Goal: Information Seeking & Learning: Learn about a topic

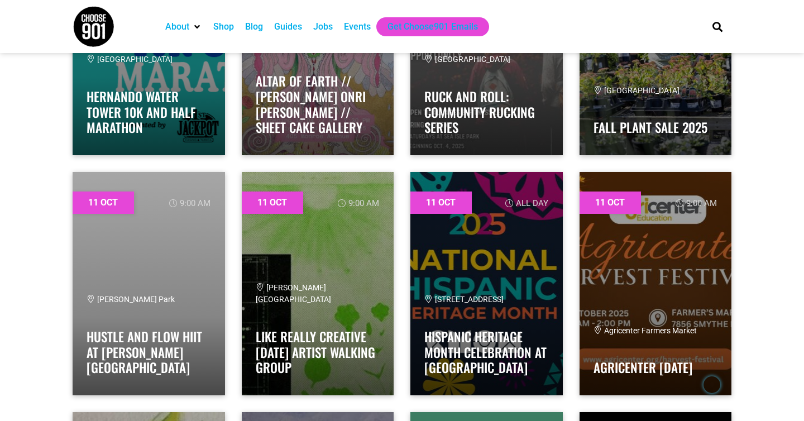
scroll to position [3417, 0]
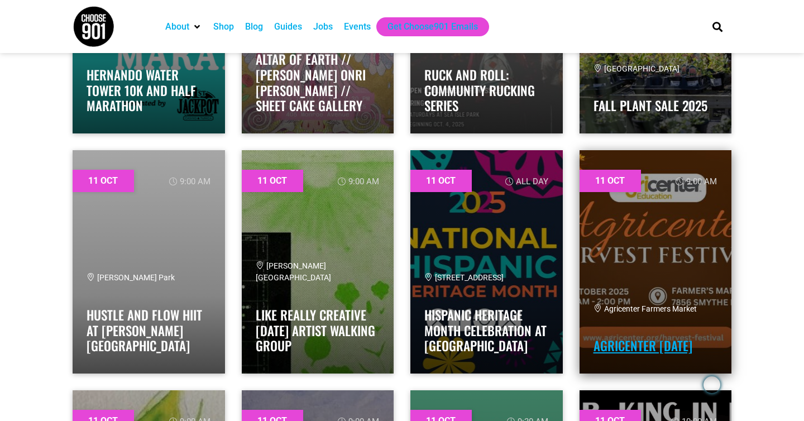
click at [627, 336] on link "Agricenter [DATE]" at bounding box center [642, 345] width 99 height 19
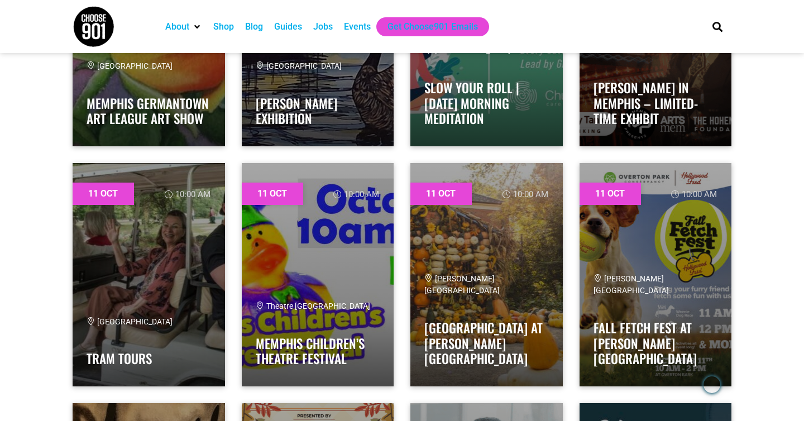
scroll to position [3890, 0]
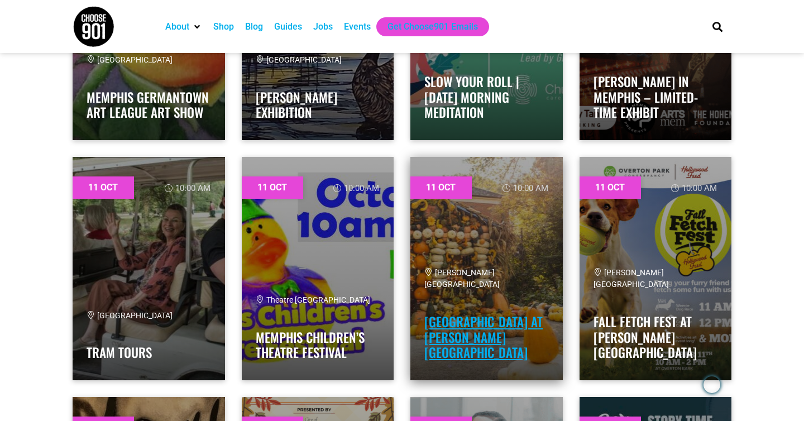
click at [481, 318] on link "[GEOGRAPHIC_DATA] at [PERSON_NAME][GEOGRAPHIC_DATA]" at bounding box center [483, 337] width 118 height 50
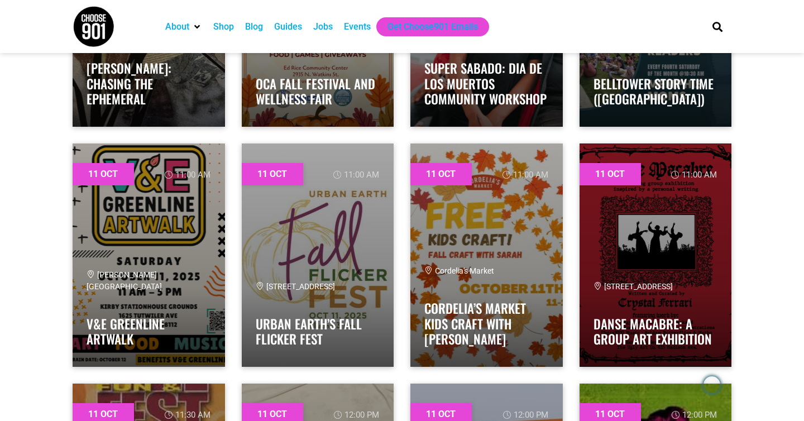
scroll to position [4419, 0]
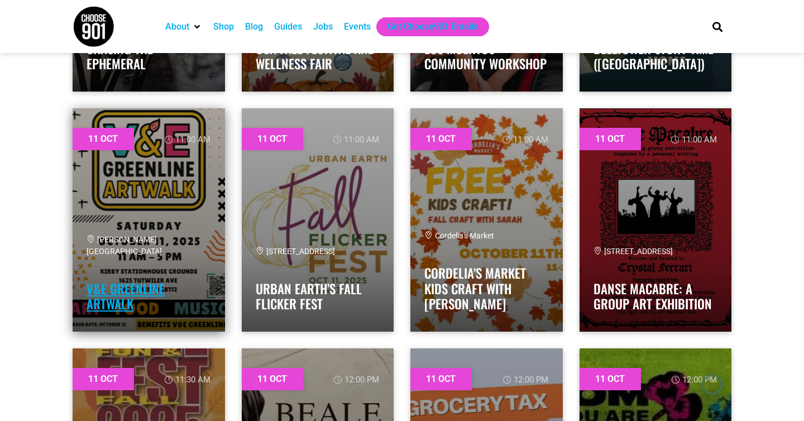
click at [153, 292] on link "V&E Greenline Artwalk" at bounding box center [126, 296] width 78 height 35
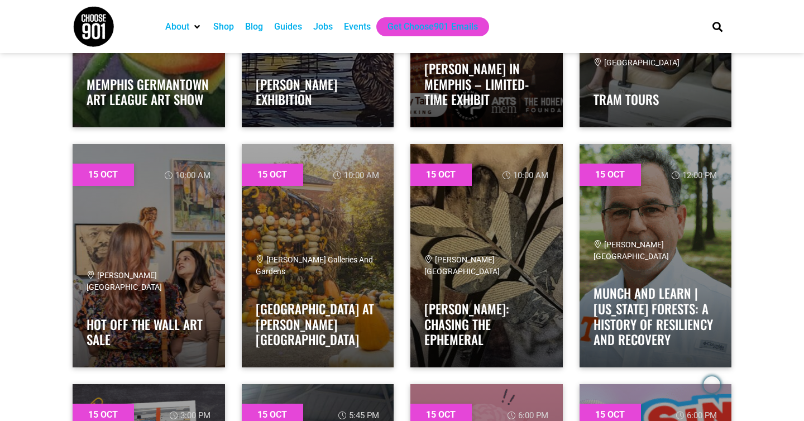
scroll to position [8967, 0]
